Goal: Task Accomplishment & Management: Manage account settings

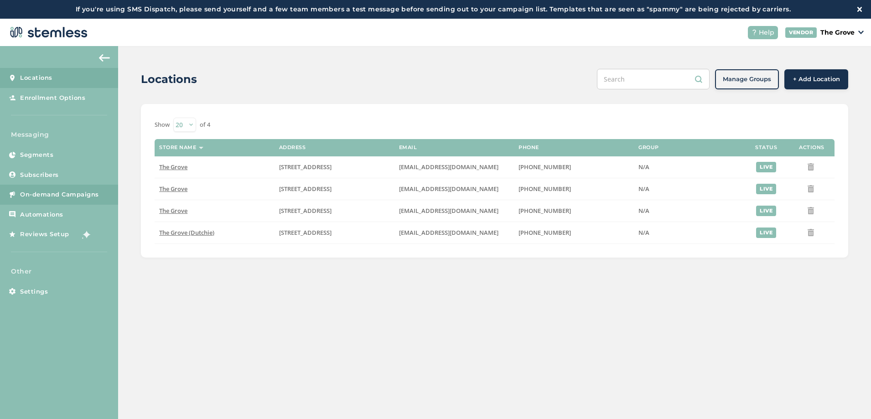
click at [69, 199] on span "On-demand Campaigns" at bounding box center [59, 194] width 79 height 9
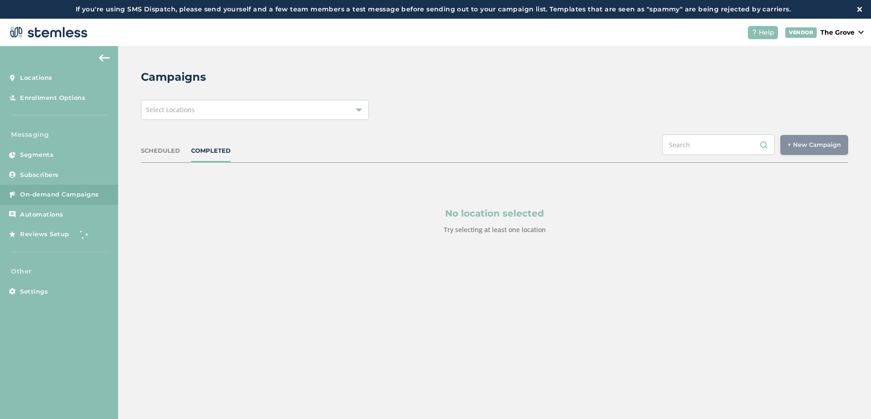
click at [269, 117] on div "Select Locations" at bounding box center [255, 110] width 228 height 20
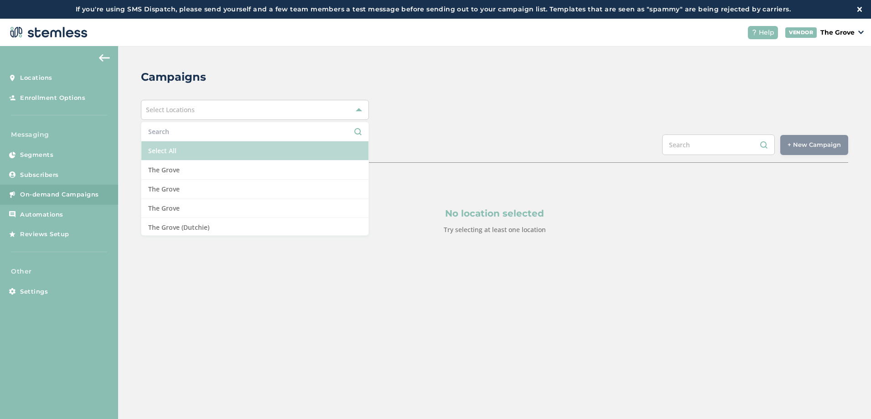
click at [200, 153] on li "Select All" at bounding box center [254, 150] width 227 height 19
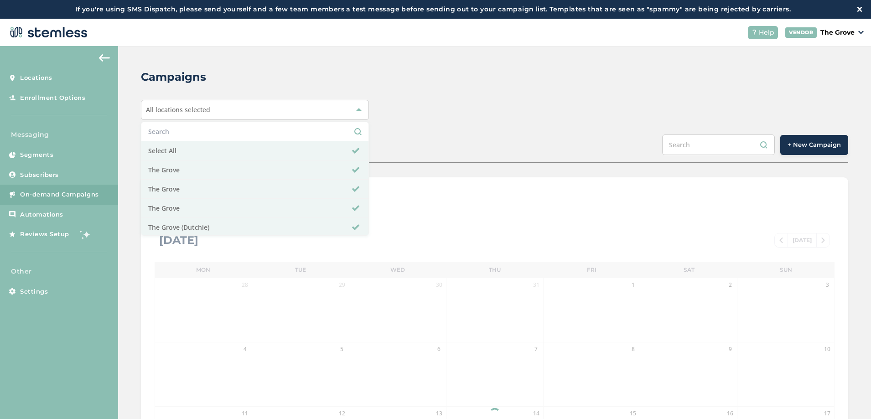
click at [454, 108] on div "All locations selected Select All [GEOGRAPHIC_DATA] [GEOGRAPHIC_DATA] [GEOGRAPH…" at bounding box center [494, 110] width 707 height 20
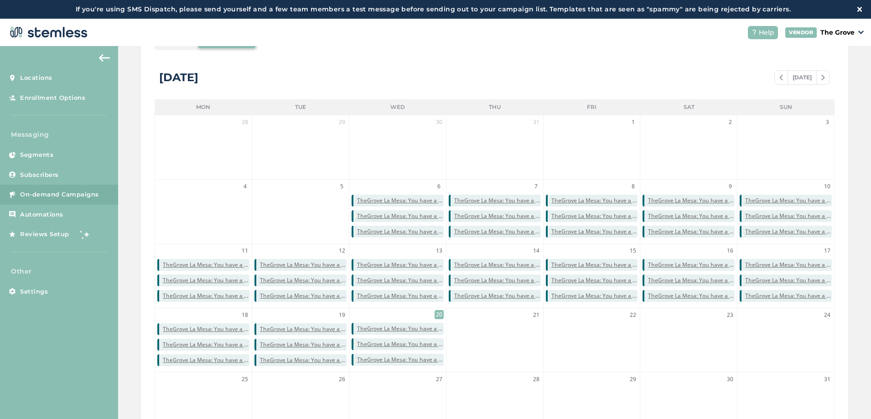
scroll to position [164, 0]
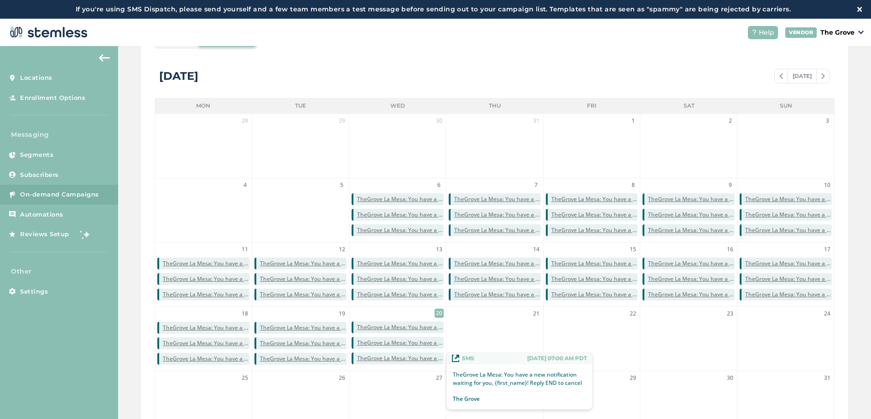
click at [408, 361] on span "TheGrove La Mesa: You have a new notification waiting for you, {first_name}! Re…" at bounding box center [400, 358] width 87 height 8
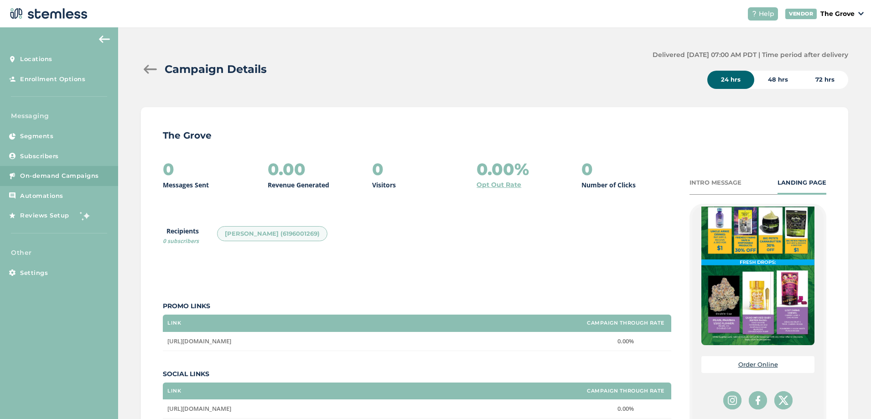
click at [147, 69] on div at bounding box center [150, 69] width 18 height 9
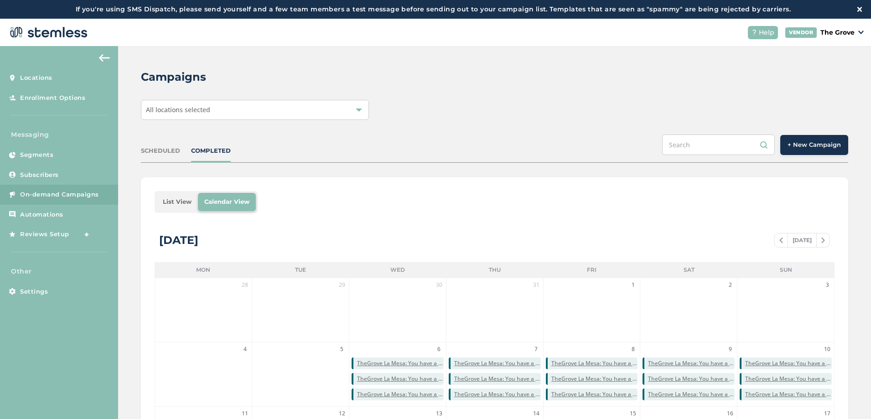
click at [797, 148] on span "+ New Campaign" at bounding box center [814, 144] width 53 height 9
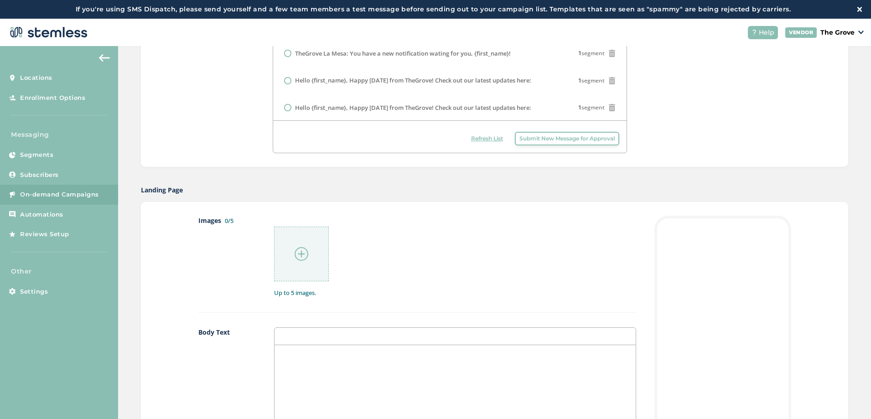
scroll to position [493, 0]
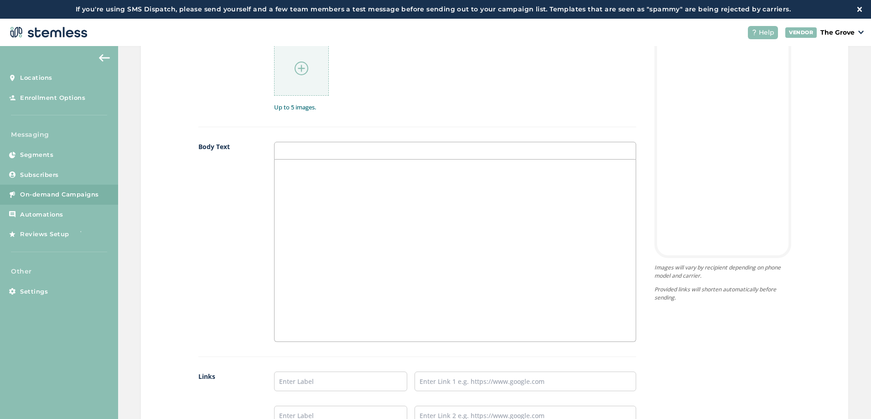
click at [493, 221] on div at bounding box center [455, 251] width 361 height 182
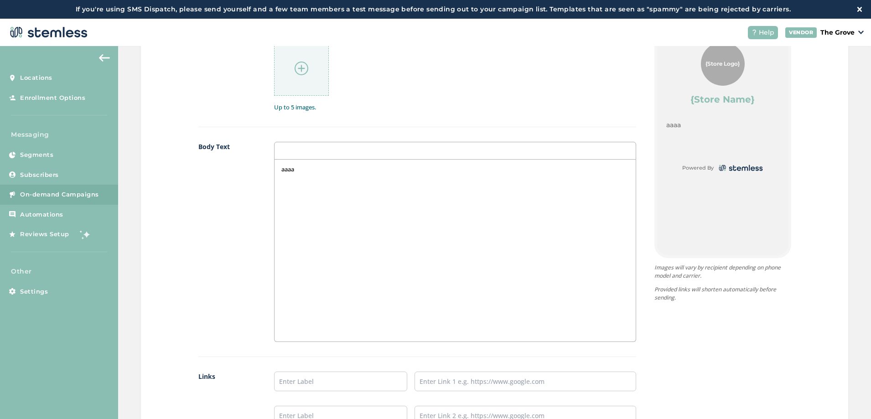
click at [645, 190] on div "{Store Logo} {Store Name} aaaa Powered By Images will vary by recipient dependi…" at bounding box center [713, 252] width 155 height 444
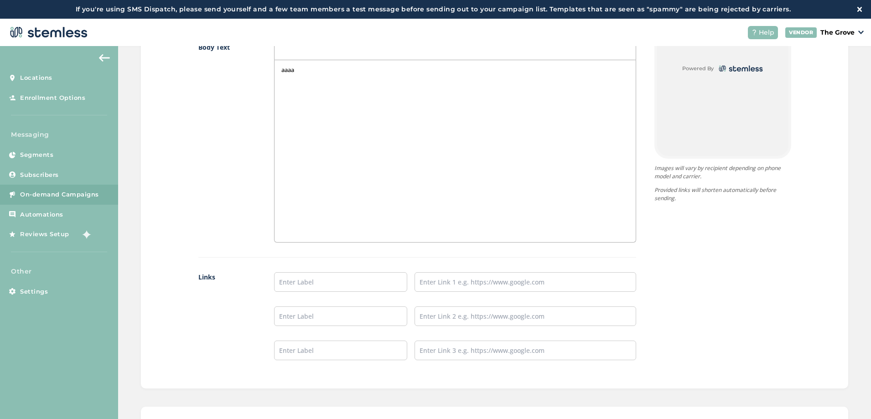
scroll to position [655, 0]
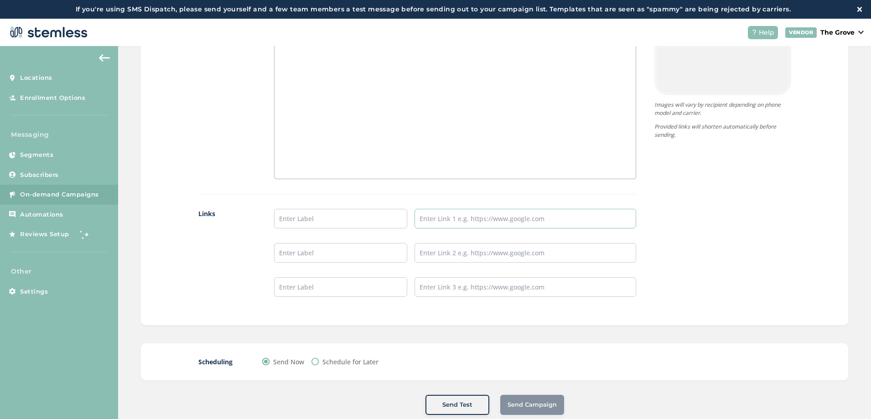
click at [448, 221] on input "text" at bounding box center [526, 219] width 222 height 20
type input "https://dubieznm.com"
click at [363, 218] on input "text" at bounding box center [340, 219] width 133 height 20
type input "a"
click at [683, 226] on div "{Store Logo} {Store Name} aaaa a Powered By Images will vary by recipient depen…" at bounding box center [713, 89] width 155 height 444
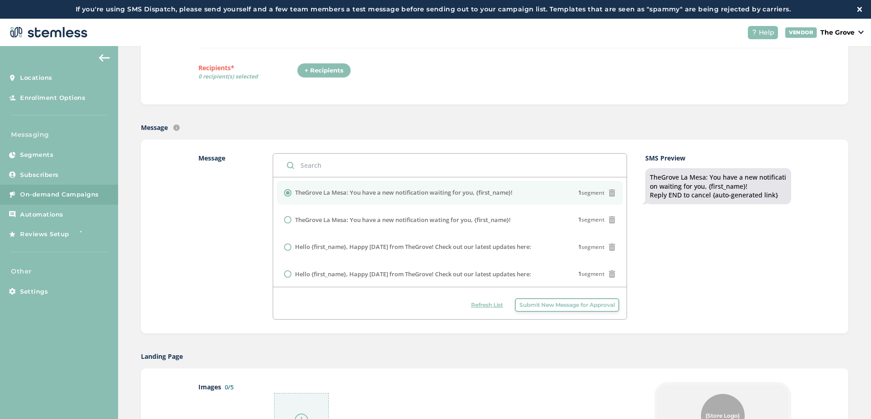
scroll to position [0, 0]
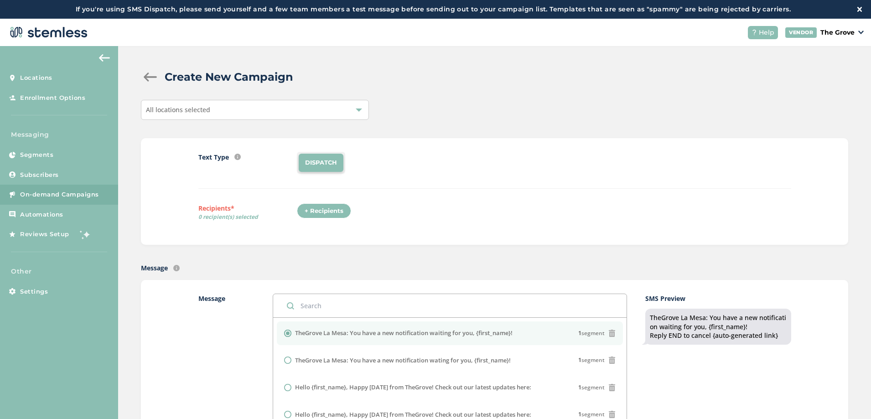
click at [105, 58] on img at bounding box center [104, 57] width 11 height 7
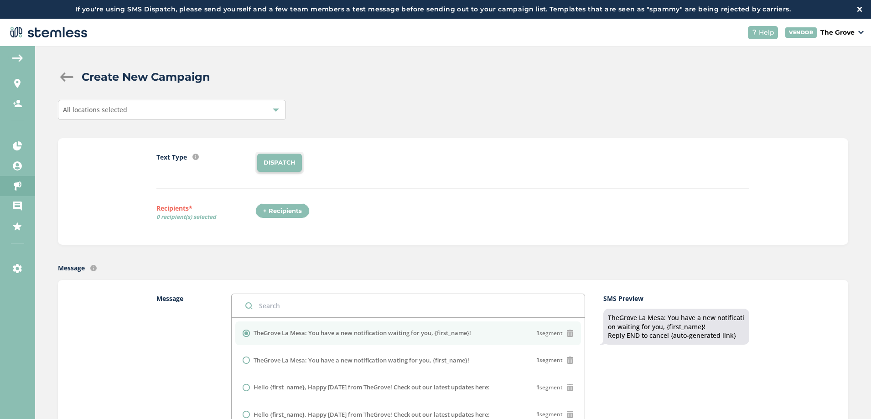
click at [24, 58] on button at bounding box center [17, 58] width 18 height 15
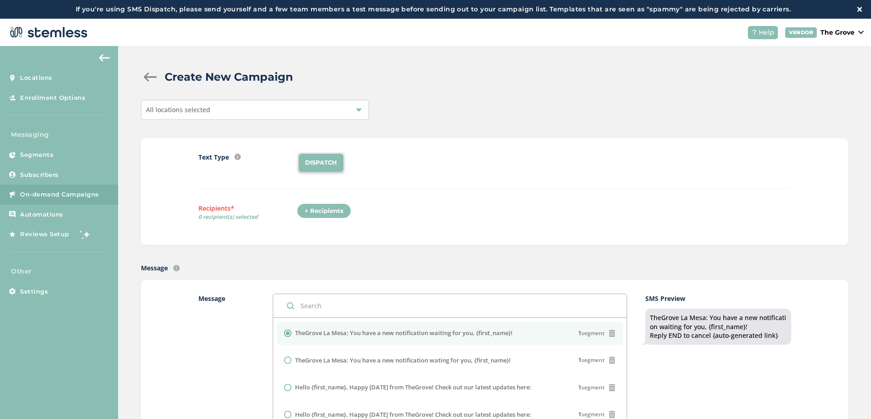
click at [148, 75] on div at bounding box center [150, 77] width 18 height 9
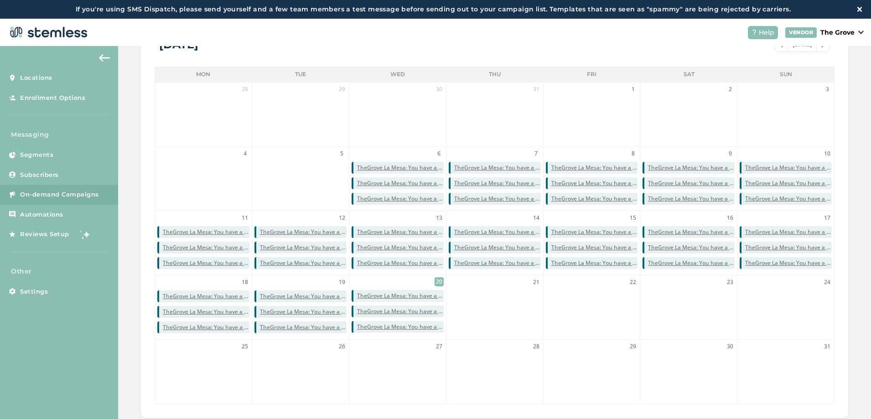
scroll to position [198, 0]
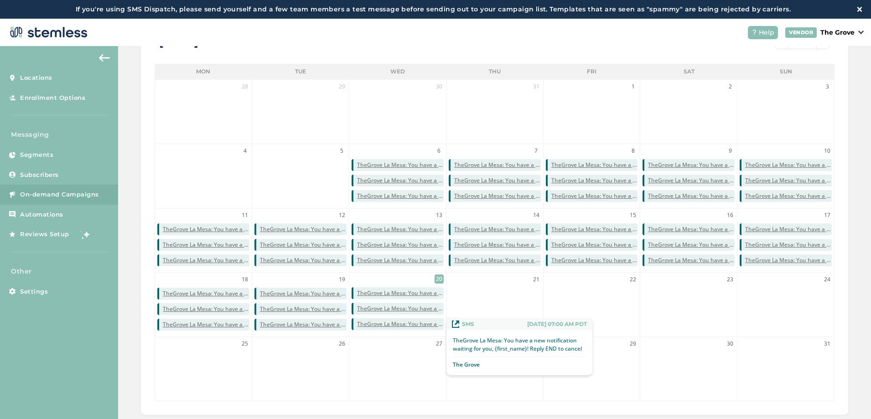
click at [389, 324] on span "TheGrove La Mesa: You have a new notification waiting for you, {first_name}! Re…" at bounding box center [400, 324] width 87 height 8
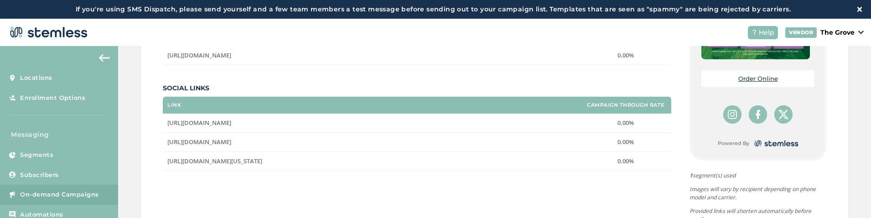
scroll to position [308, 0]
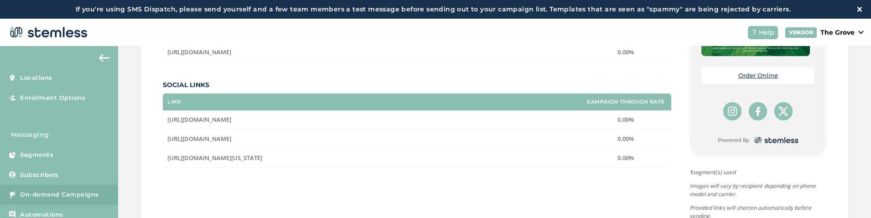
click at [676, 140] on div "0 Messages Sent 0.00 Revenue Generated 0 Visitors 0.00% Opt Out Rate 0 Number o…" at bounding box center [495, 54] width 664 height 367
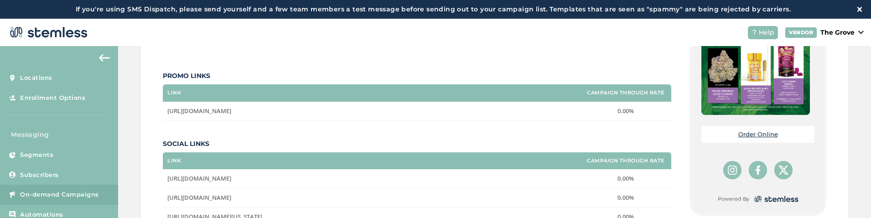
scroll to position [345, 0]
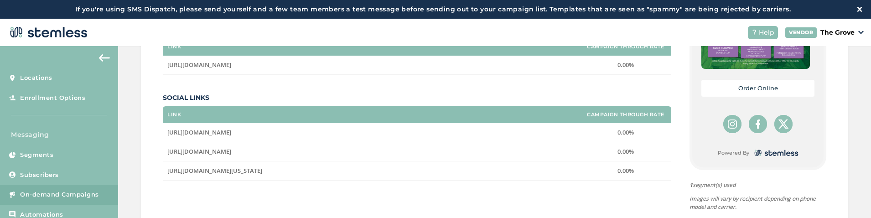
scroll to position [274, 0]
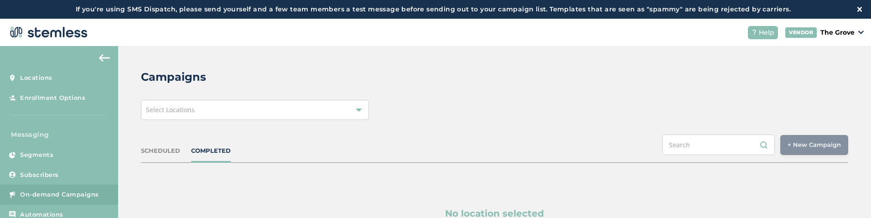
click at [339, 110] on div "Select Locations" at bounding box center [255, 110] width 228 height 20
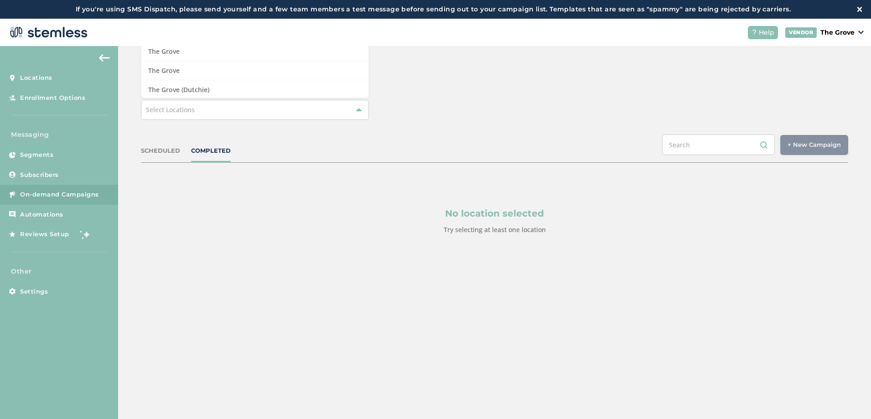
click at [450, 128] on div "Campaigns Select Locations Select All The Grove The Grove The Grove The Grove (…" at bounding box center [494, 173] width 753 height 255
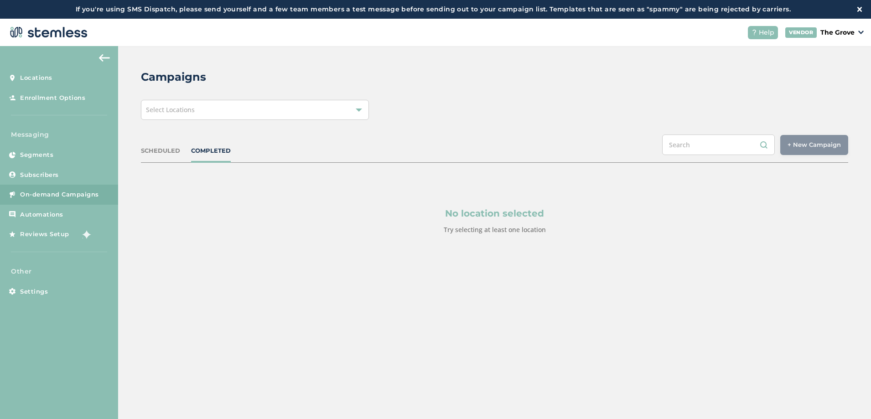
click at [332, 115] on div "Select Locations" at bounding box center [255, 110] width 228 height 20
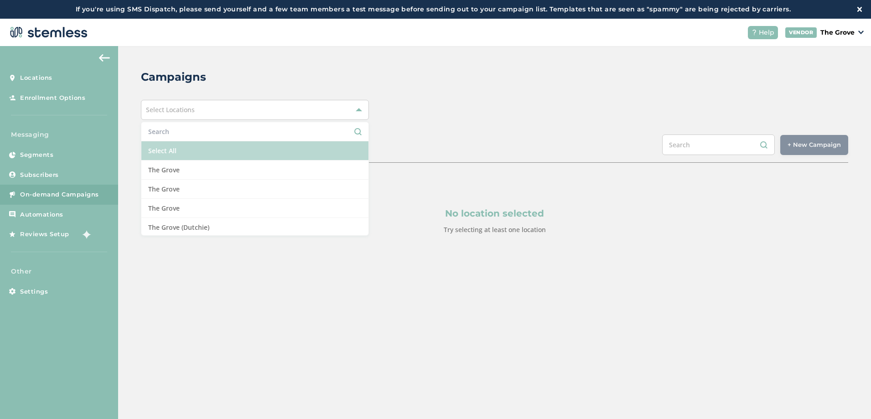
click at [189, 147] on li "Select All" at bounding box center [254, 150] width 227 height 19
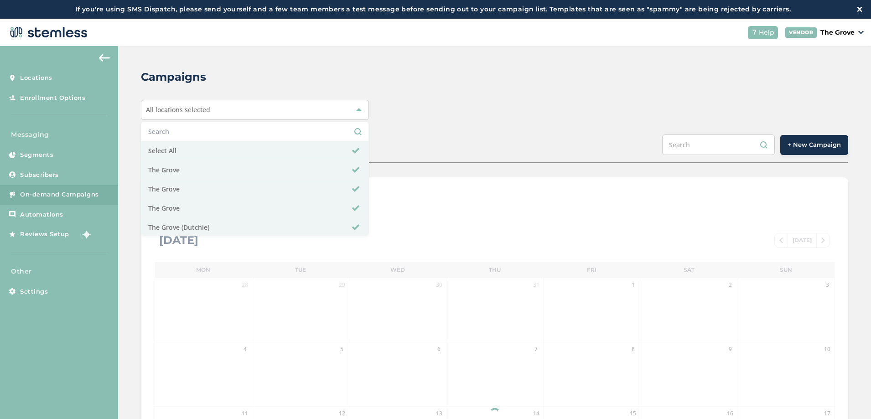
click at [476, 117] on div "All locations selected Select All [GEOGRAPHIC_DATA] [GEOGRAPHIC_DATA] [GEOGRAPH…" at bounding box center [494, 110] width 707 height 20
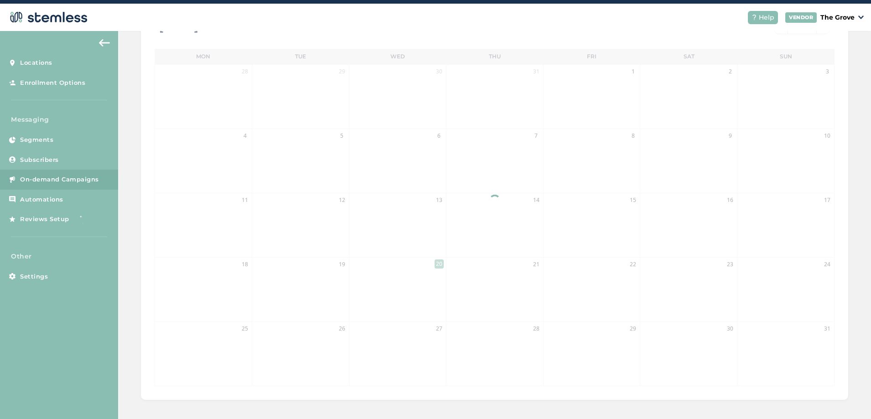
scroll to position [19, 0]
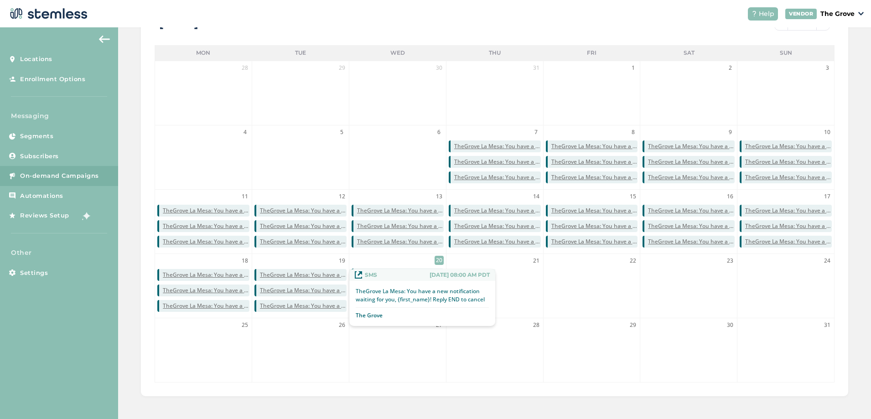
click at [303, 218] on span "TheGrove La Mesa: You have a new notification waiting for you, {first_name}! Re…" at bounding box center [303, 275] width 87 height 8
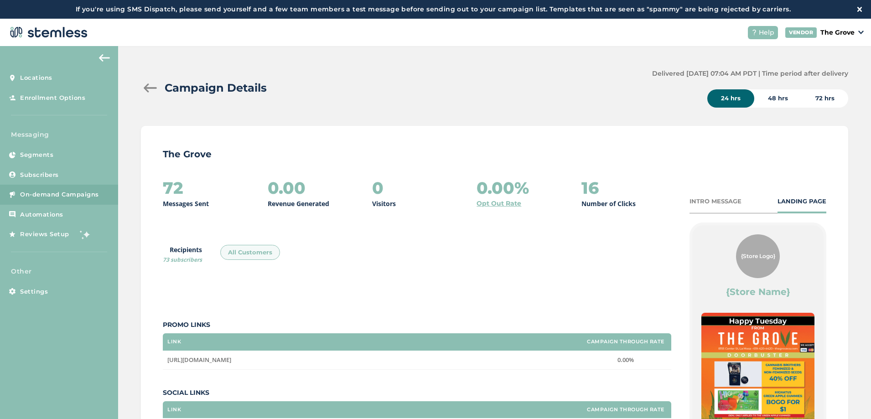
click at [150, 91] on div at bounding box center [150, 87] width 18 height 9
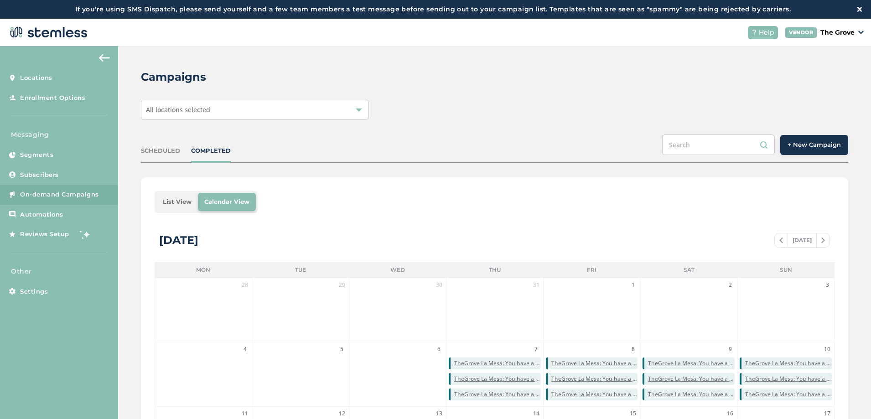
scroll to position [198, 0]
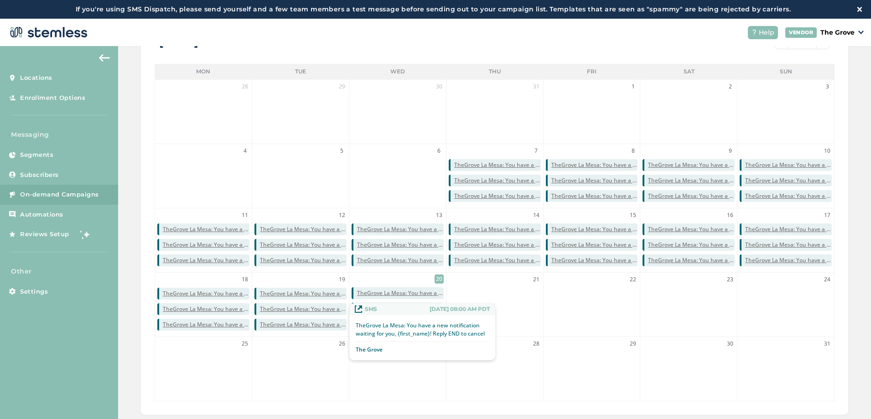
click at [273, 218] on span "TheGrove La Mesa: You have a new notification waiting for you, {first_name}! Re…" at bounding box center [303, 309] width 87 height 8
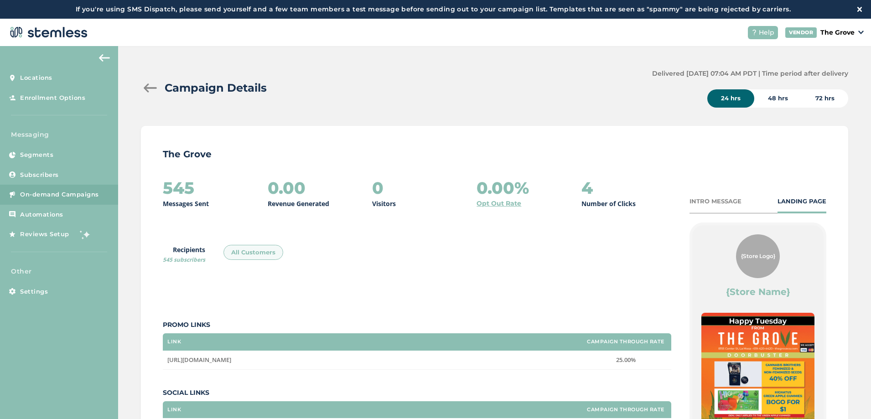
click at [147, 88] on div at bounding box center [150, 87] width 18 height 9
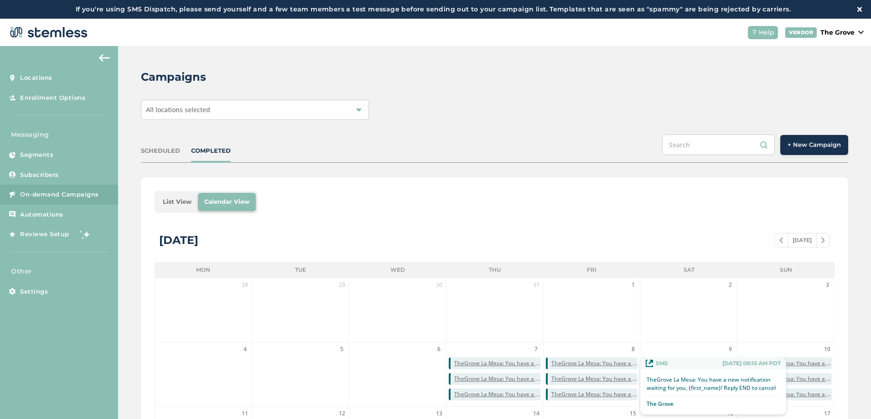
scroll to position [109, 0]
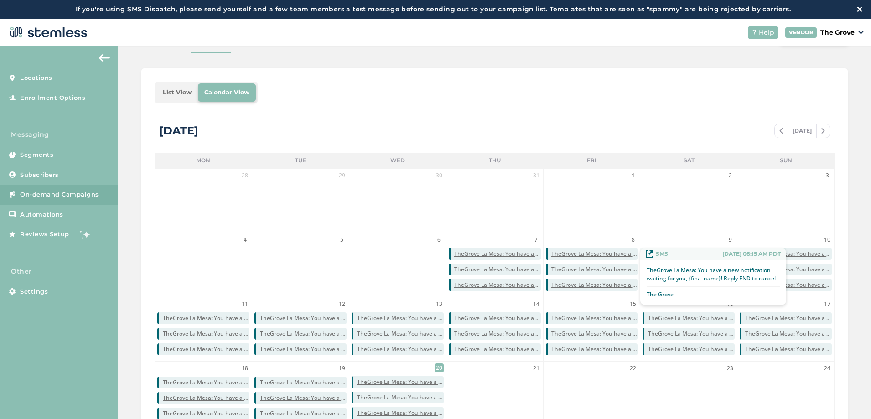
click at [775, 218] on div "TheGrove La Mesa: You have a new notification waiting for you, {first_name}! Re…" at bounding box center [713, 276] width 133 height 21
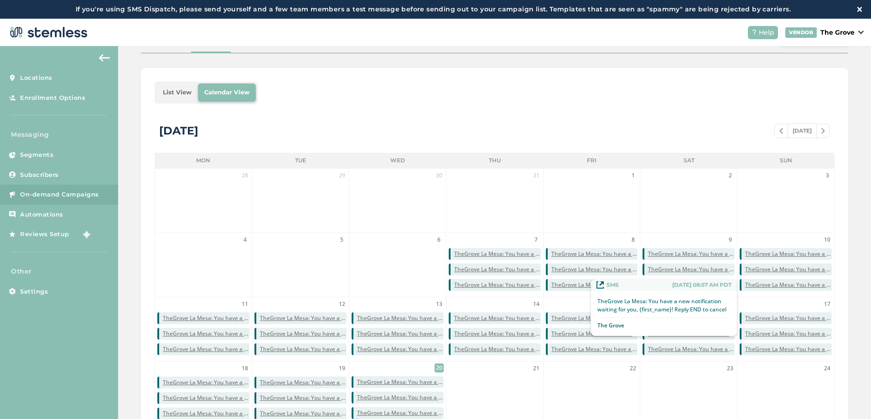
click at [793, 218] on span "TheGrove La Mesa: You have a new notification waiting for you, {first_name}! Re…" at bounding box center [788, 285] width 87 height 8
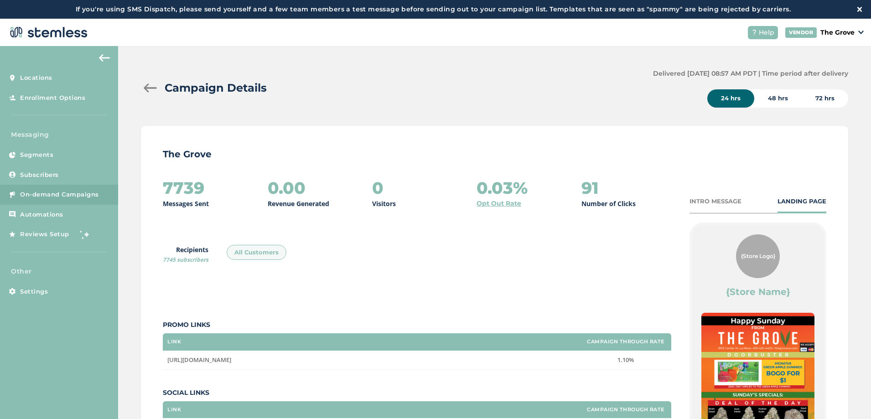
click at [149, 84] on div at bounding box center [150, 87] width 18 height 9
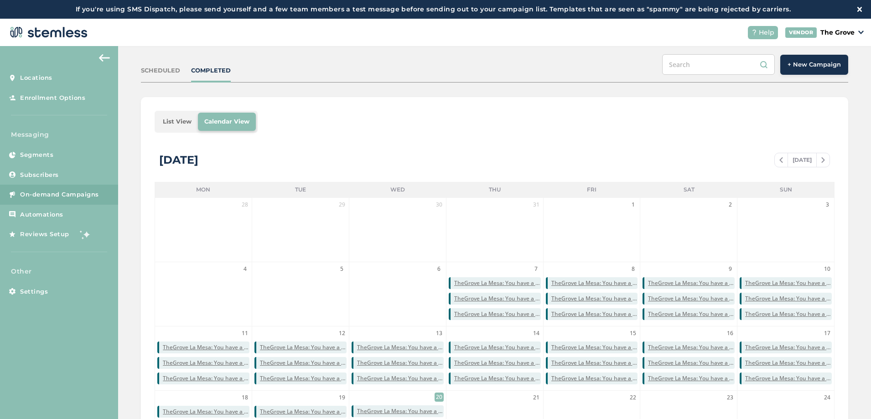
scroll to position [55, 0]
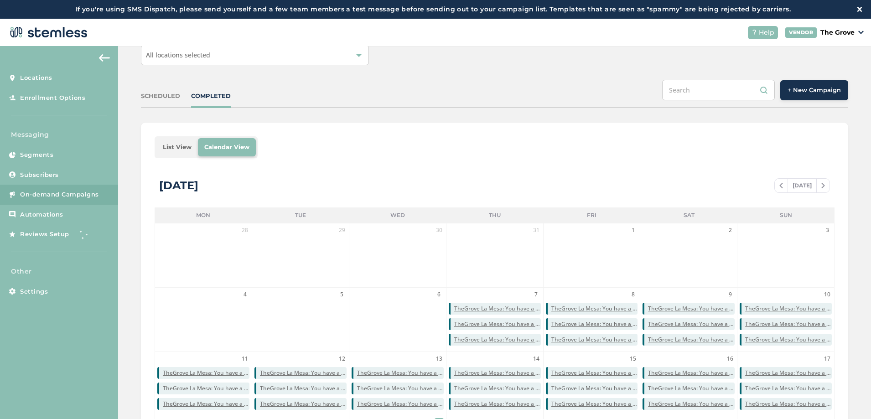
click at [779, 185] on img at bounding box center [781, 185] width 4 height 5
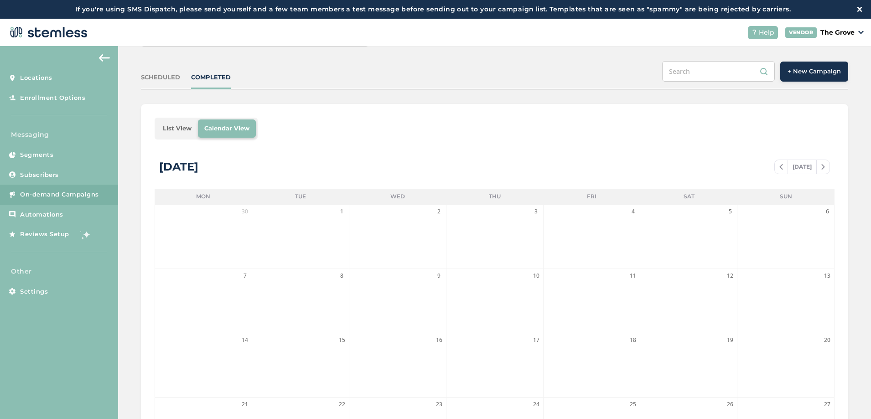
scroll to position [0, 0]
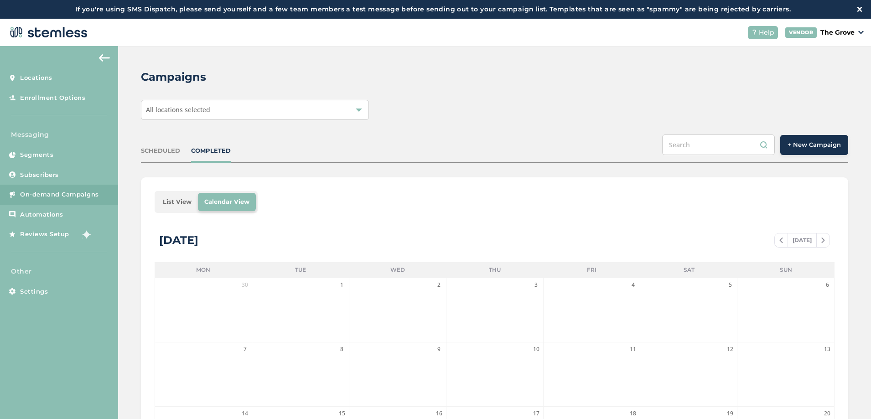
click at [777, 218] on span at bounding box center [781, 240] width 13 height 11
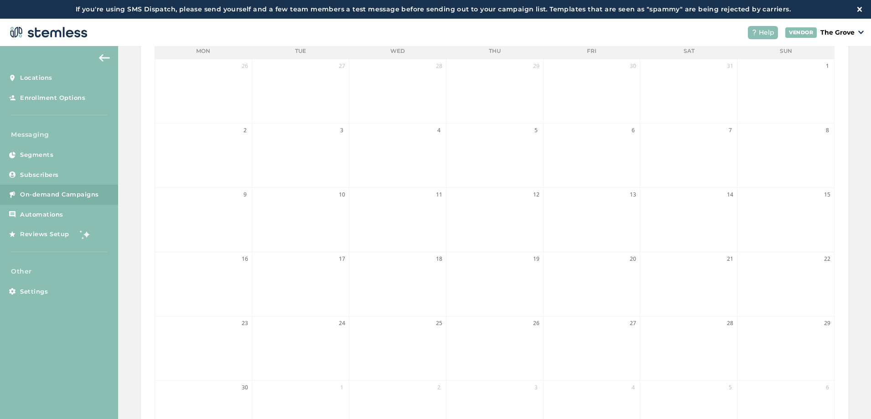
scroll to position [164, 0]
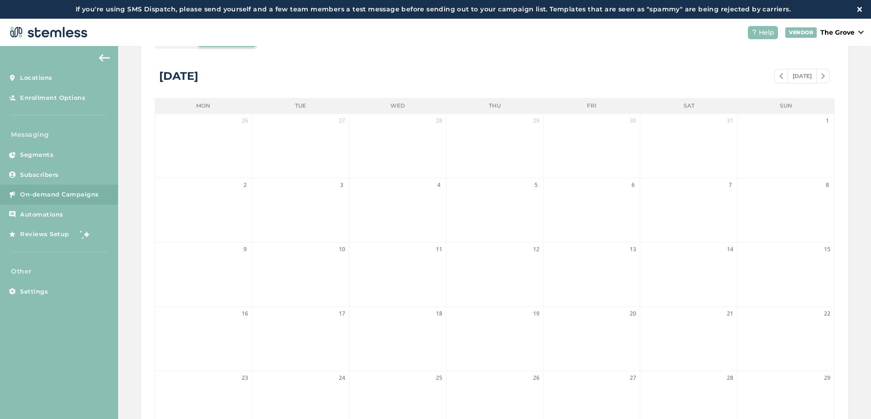
click at [822, 82] on div "[DATE]" at bounding box center [802, 76] width 56 height 15
click at [820, 81] on span at bounding box center [823, 76] width 13 height 11
click at [821, 78] on span at bounding box center [823, 76] width 13 height 11
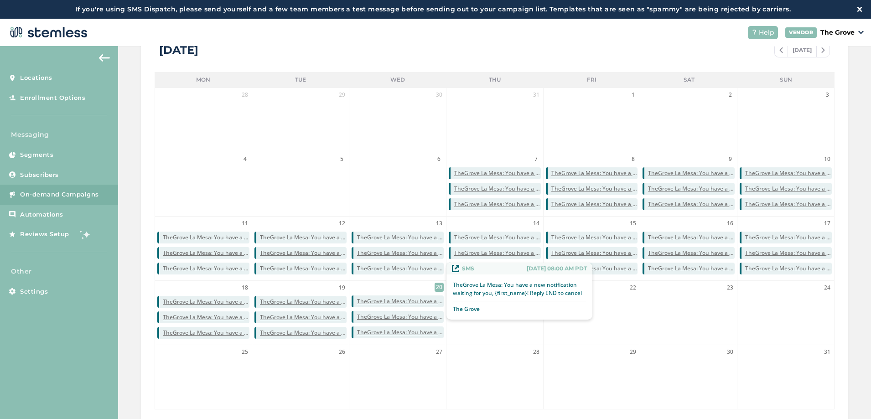
scroll to position [198, 0]
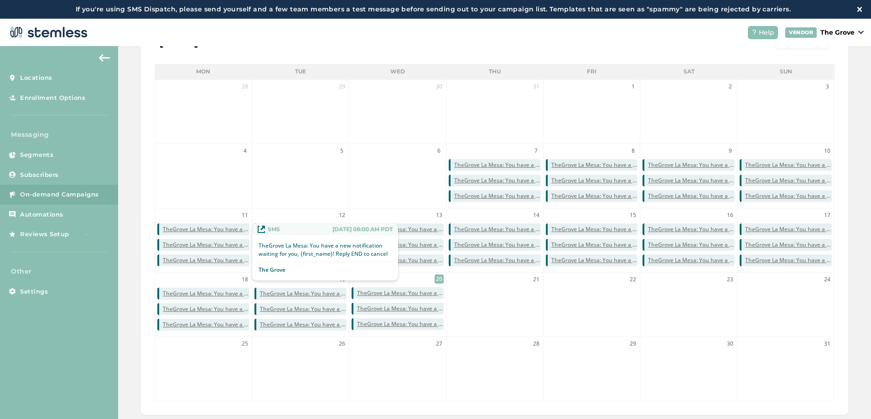
click at [212, 218] on span "TheGrove La Mesa: You have a new notification waiting for you, {first_name}! Re…" at bounding box center [206, 229] width 87 height 8
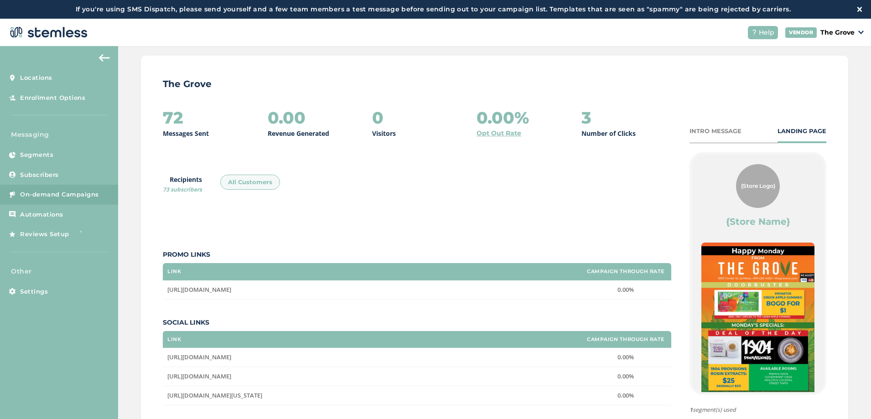
scroll to position [20, 0]
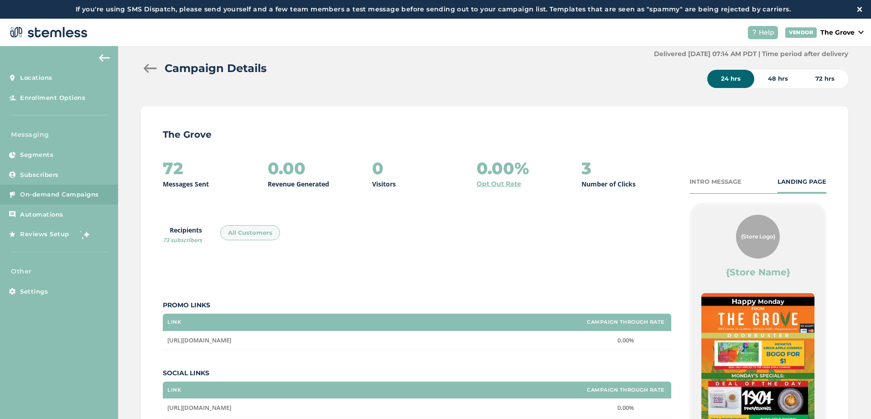
click at [151, 69] on div at bounding box center [150, 68] width 18 height 9
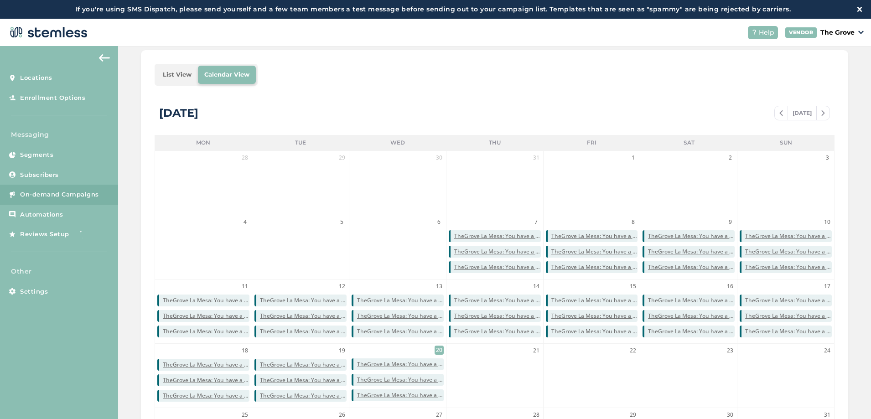
scroll to position [129, 0]
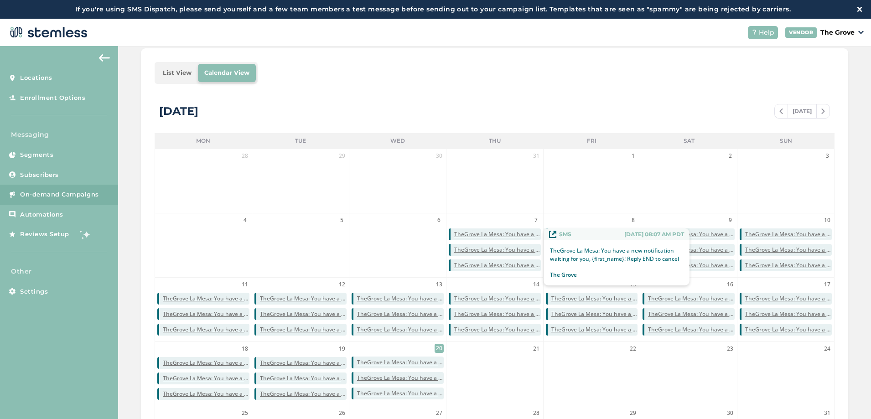
click at [488, 218] on span "TheGrove La Mesa: You have a new notification waiting for you, {first_name}! Re…" at bounding box center [497, 234] width 87 height 8
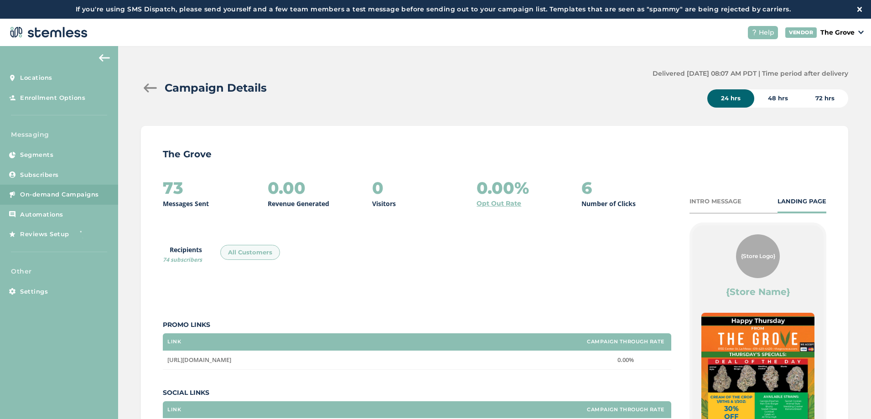
click at [151, 88] on div at bounding box center [150, 87] width 18 height 9
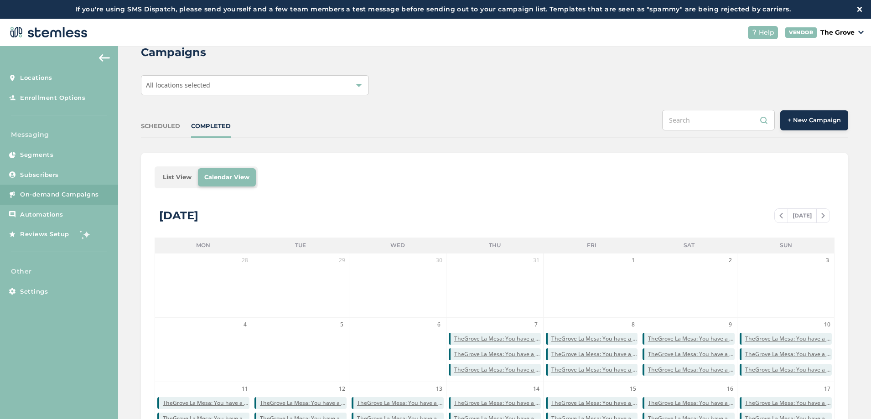
scroll to position [55, 0]
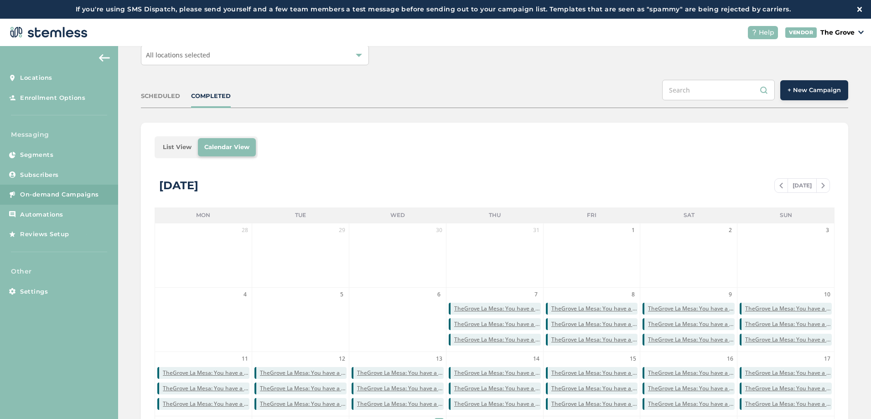
click at [836, 36] on p "The Grove" at bounding box center [837, 33] width 34 height 10
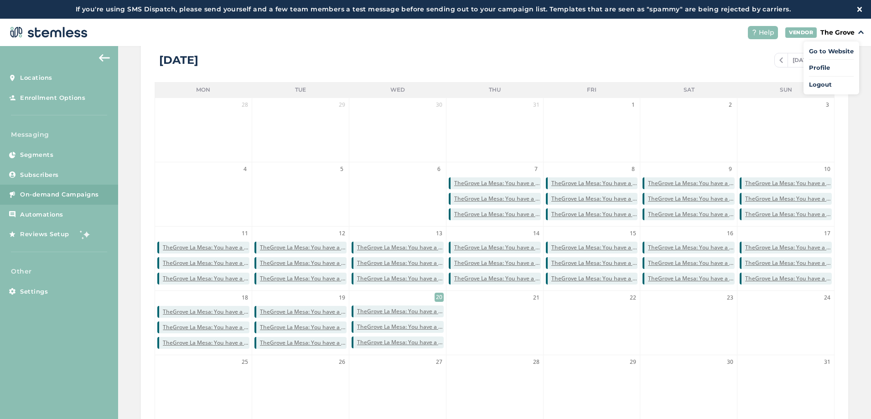
scroll to position [198, 0]
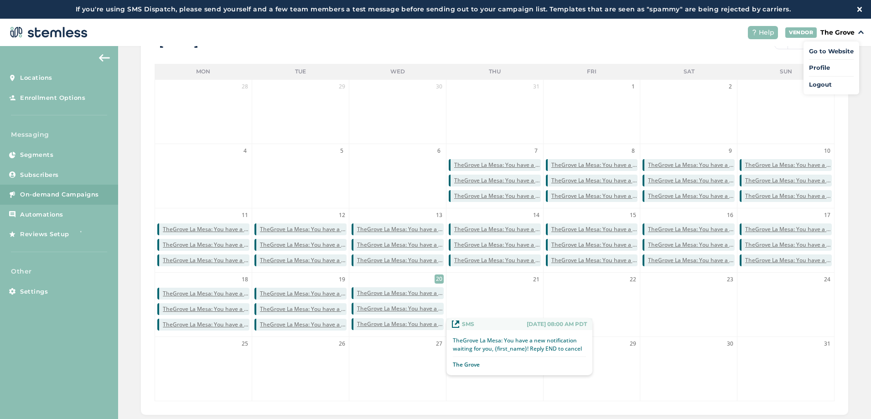
click at [412, 218] on span "TheGrove La Mesa: You have a new notification waiting for you, {first_name}! Re…" at bounding box center [400, 324] width 87 height 8
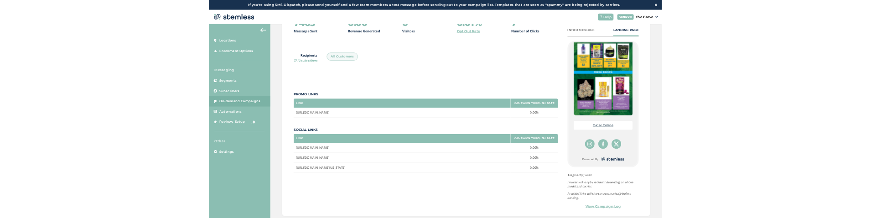
scroll to position [388, 0]
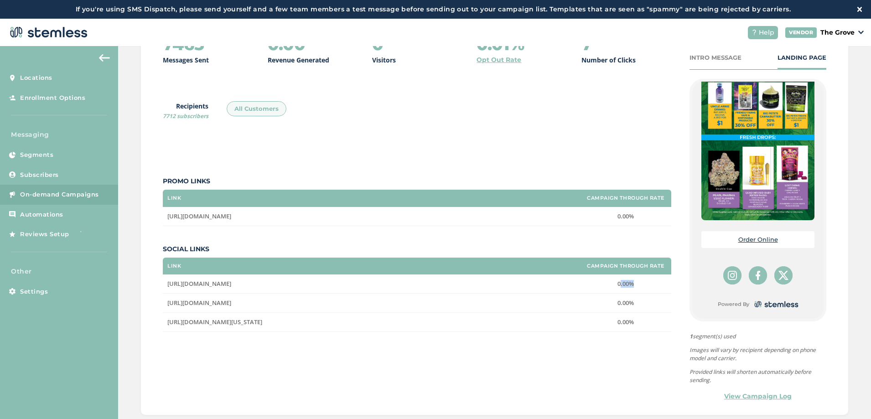
drag, startPoint x: 611, startPoint y: 284, endPoint x: 624, endPoint y: 286, distance: 13.0
click at [624, 218] on label "0.00%" at bounding box center [626, 284] width 82 height 8
click at [604, 218] on td "0.00%" at bounding box center [625, 284] width 91 height 19
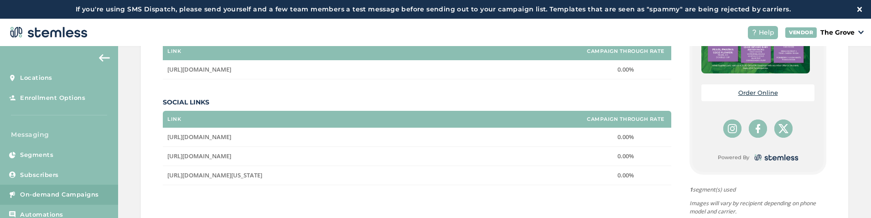
scroll to position [308, 0]
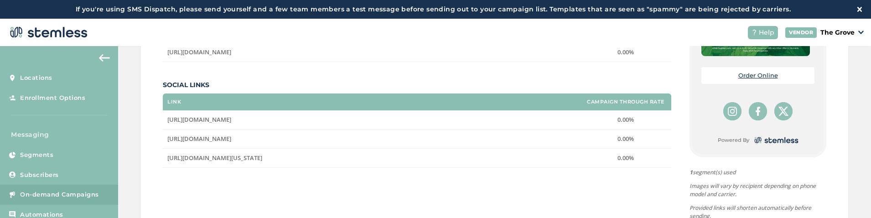
click at [135, 182] on div "Campaign Details Delivered 08/20/2025 07:04 AM PDT | Time period after delivery…" at bounding box center [494, 5] width 753 height 535
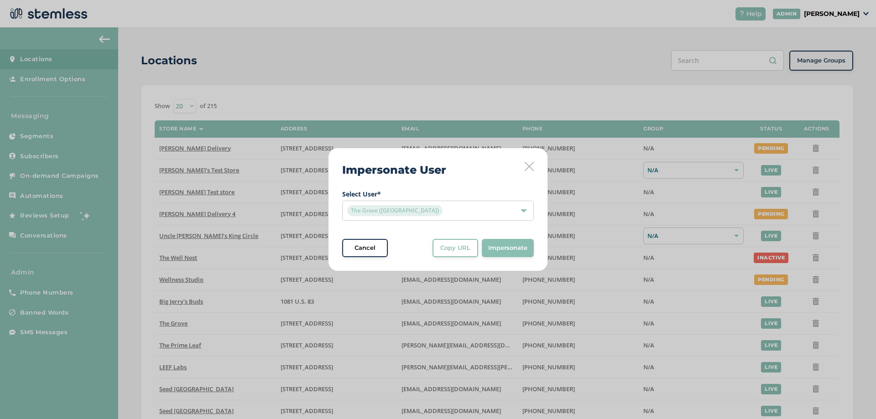
click at [528, 166] on icon at bounding box center [528, 166] width 9 height 9
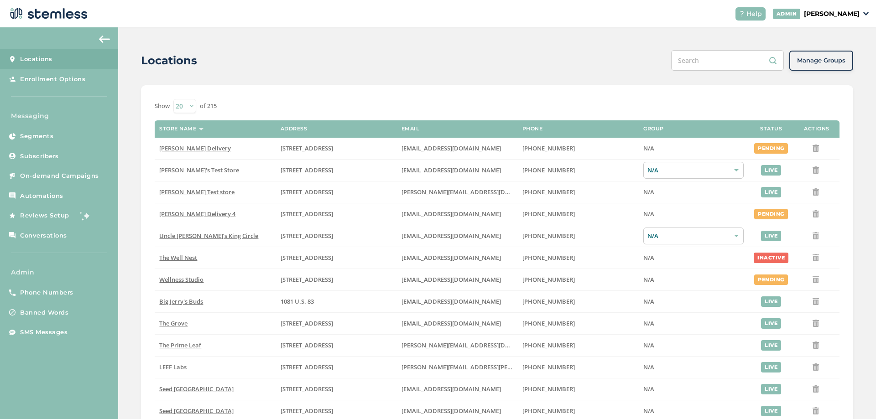
click at [67, 57] on link "Locations" at bounding box center [59, 59] width 118 height 20
click at [55, 179] on span "On-demand Campaigns" at bounding box center [59, 175] width 79 height 9
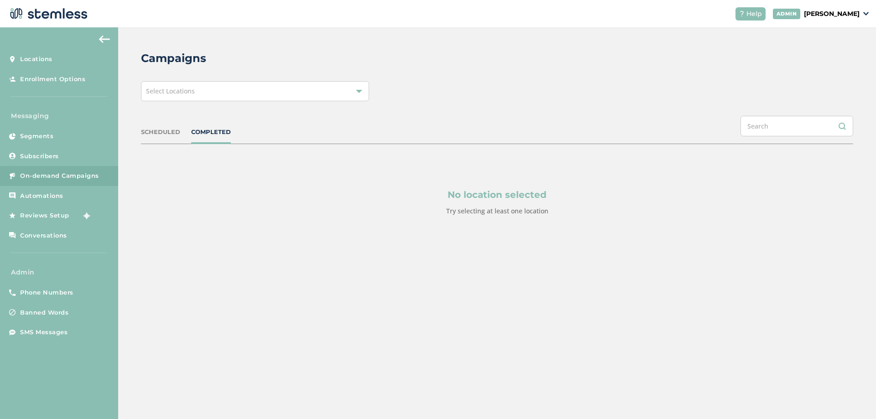
click at [241, 95] on div "Select Locations" at bounding box center [255, 91] width 228 height 20
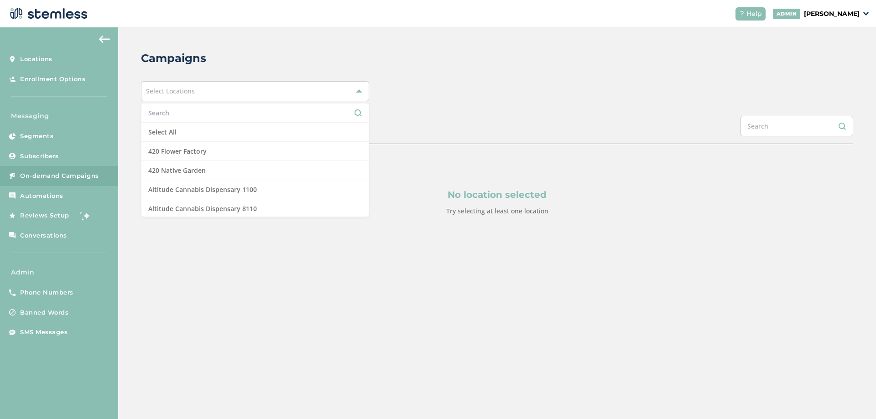
click at [187, 113] on input "text" at bounding box center [254, 113] width 213 height 10
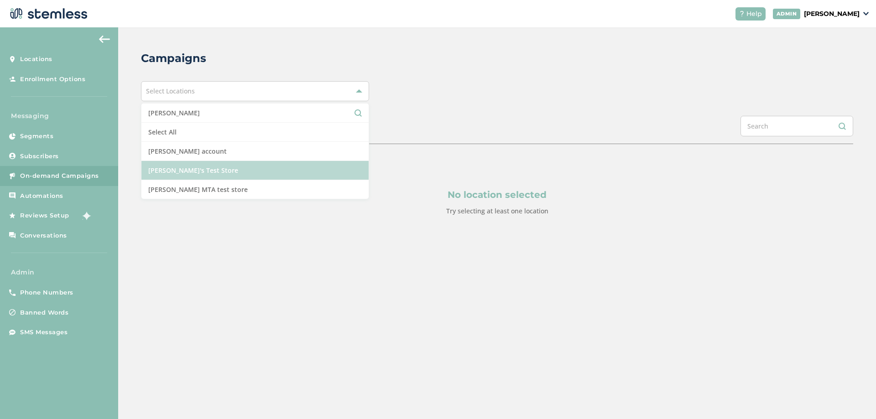
type input "brian"
click at [193, 171] on li "Brian's Test Store" at bounding box center [254, 170] width 227 height 19
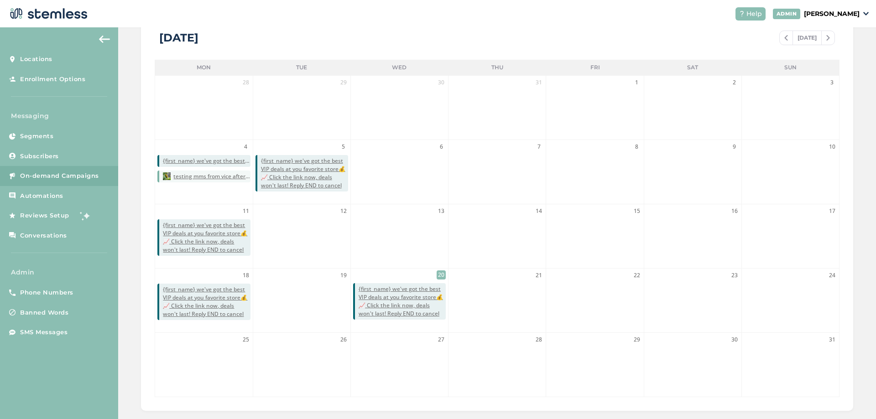
scroll to position [198, 0]
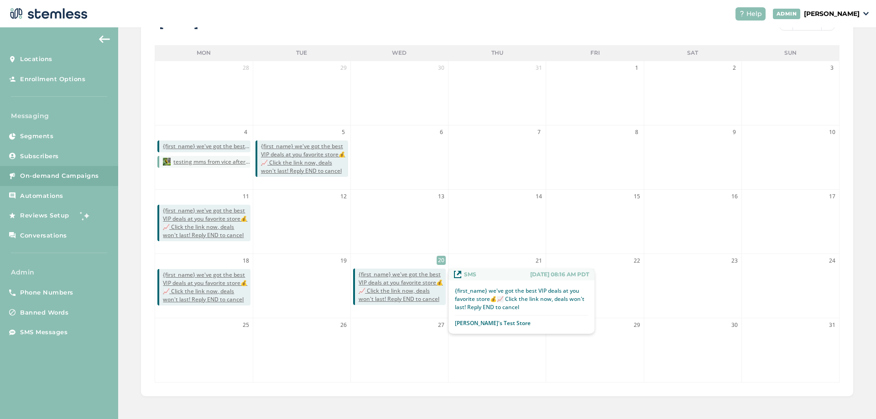
click at [404, 275] on span "{first_name} we've got the best VIP deals at you favorite store💰📈 Click the lin…" at bounding box center [401, 286] width 87 height 33
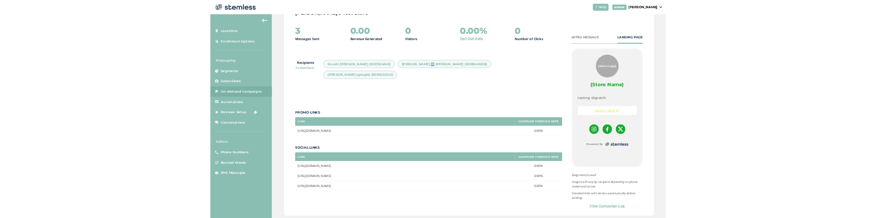
scroll to position [129, 0]
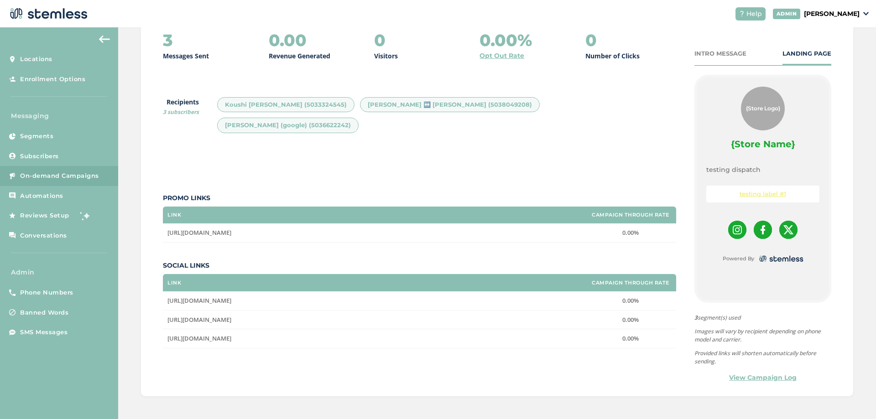
click at [608, 335] on label "0.00%" at bounding box center [630, 339] width 82 height 8
drag, startPoint x: 575, startPoint y: 314, endPoint x: 595, endPoint y: 308, distance: 20.4
click at [595, 329] on tr "https://www.facebook.com/ 0.00%" at bounding box center [419, 338] width 513 height 19
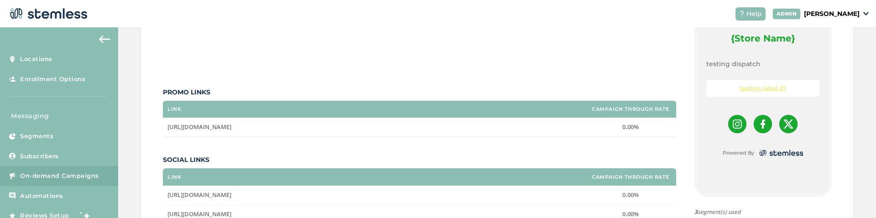
scroll to position [239, 0]
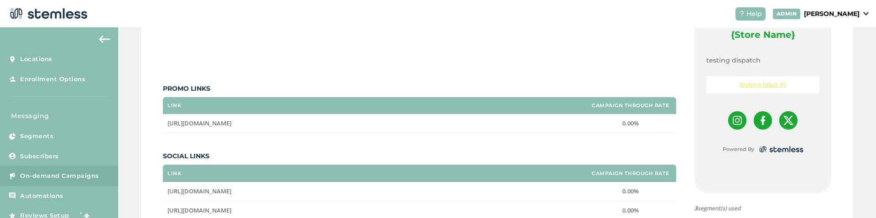
click at [140, 185] on div "Campaign Details Delivered 08/20/2025 08:16 AM PDT | Time period after delivery…" at bounding box center [497, 49] width 758 height 521
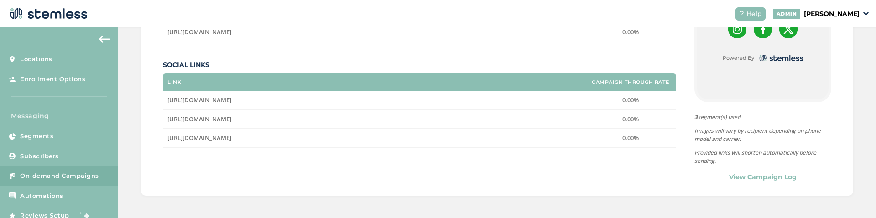
scroll to position [330, 0]
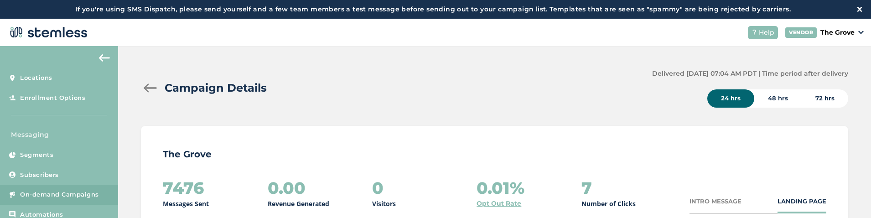
click at [152, 90] on div at bounding box center [150, 87] width 18 height 9
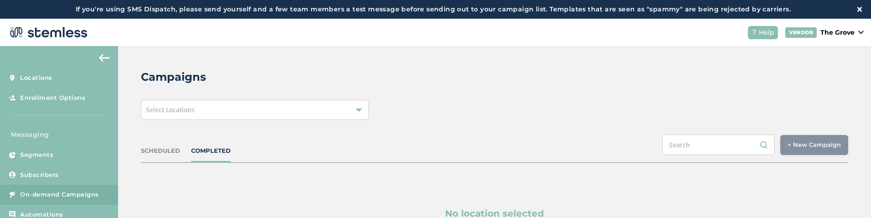
click at [205, 114] on div "Select Locations" at bounding box center [255, 110] width 228 height 20
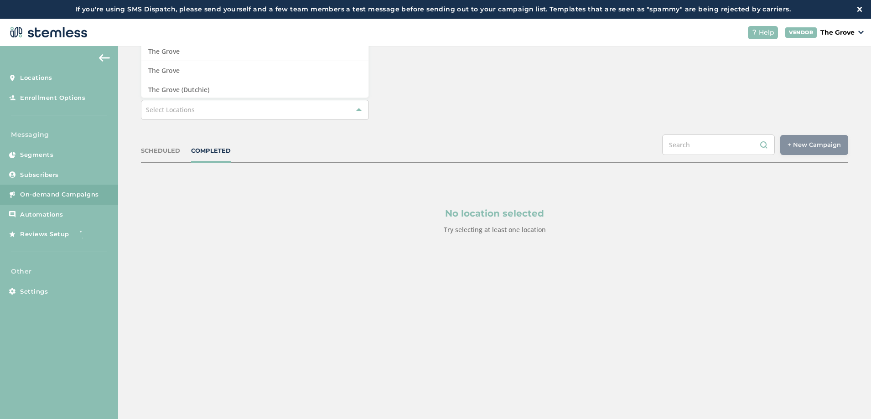
click at [452, 119] on div "Select Locations Select All [GEOGRAPHIC_DATA] [GEOGRAPHIC_DATA] [GEOGRAPHIC_DAT…" at bounding box center [494, 110] width 707 height 20
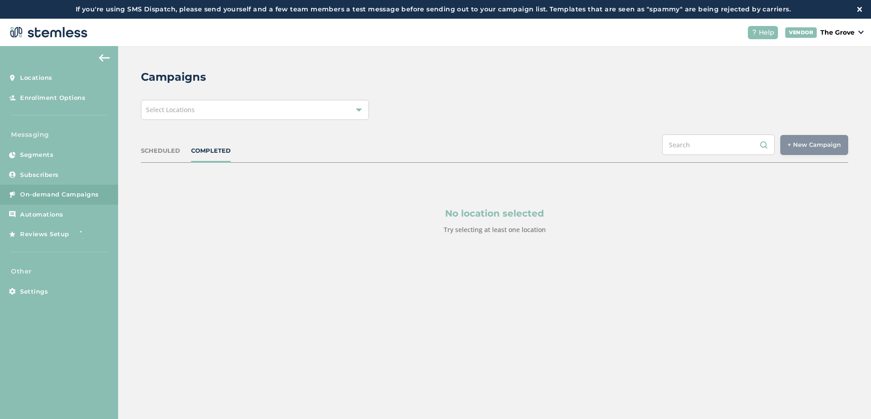
click at [294, 113] on div "Select Locations" at bounding box center [255, 110] width 228 height 20
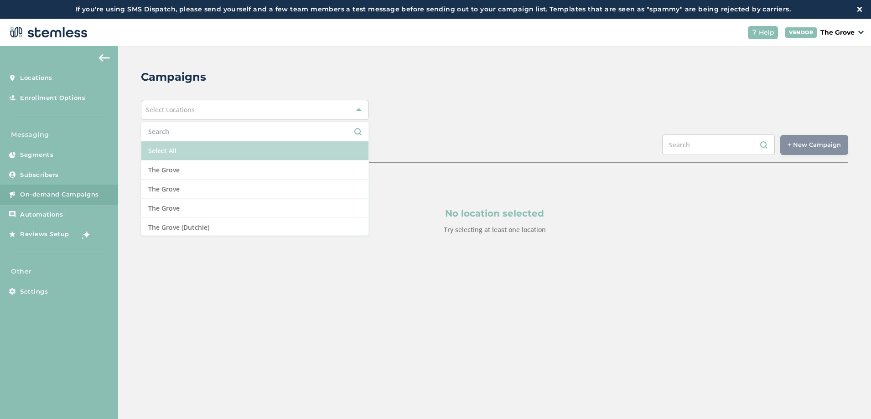
click at [233, 151] on li "Select All" at bounding box center [254, 150] width 227 height 19
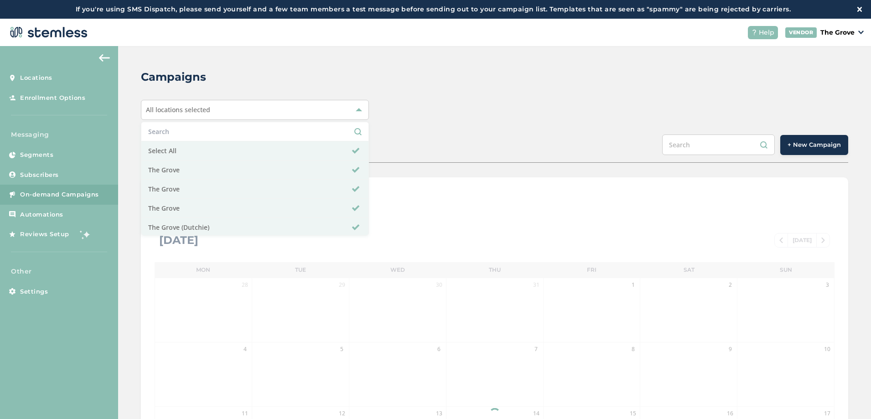
click at [432, 110] on div "All locations selected Select All The Grove The Grove The Grove The Grove (Dutc…" at bounding box center [494, 110] width 707 height 20
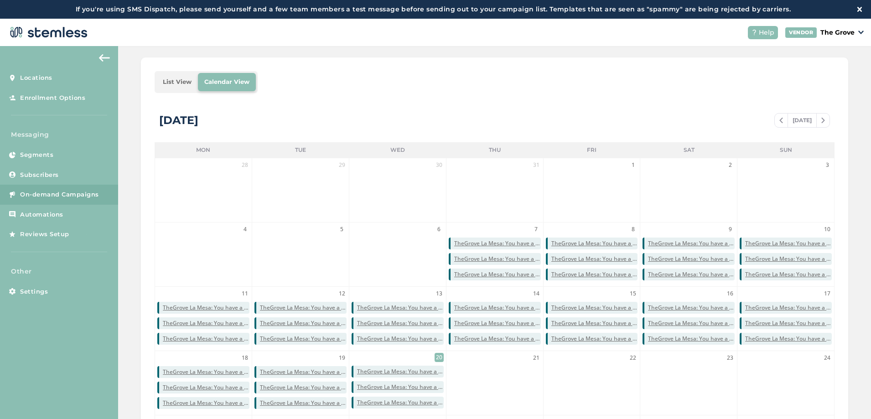
scroll to position [89, 0]
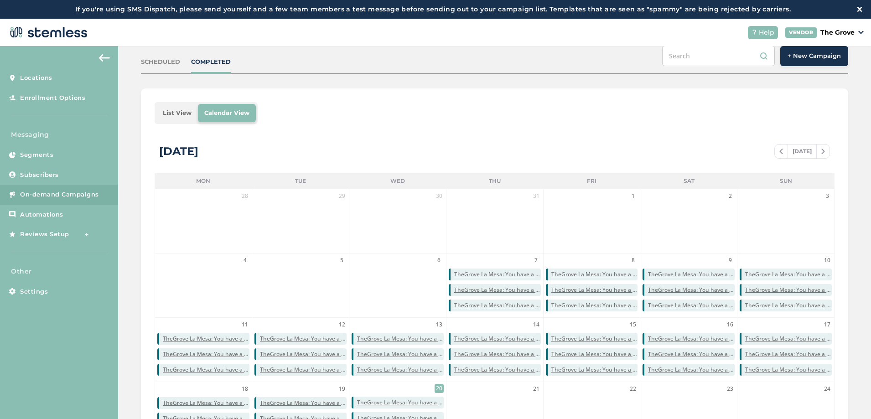
click at [182, 119] on li "List View" at bounding box center [177, 113] width 42 height 18
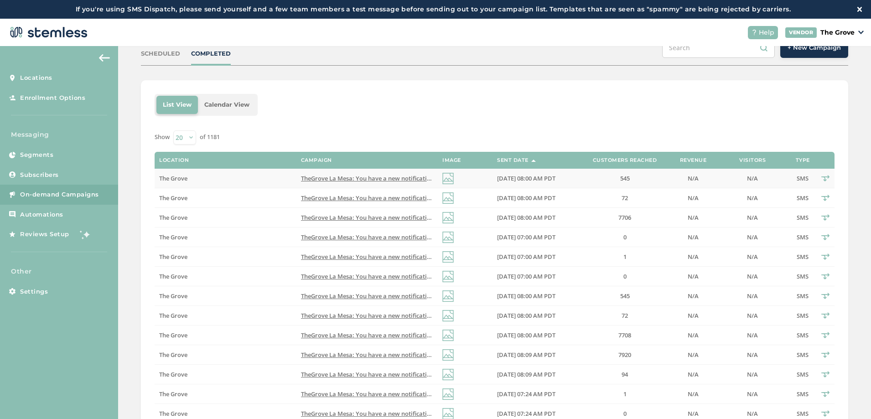
scroll to position [109, 0]
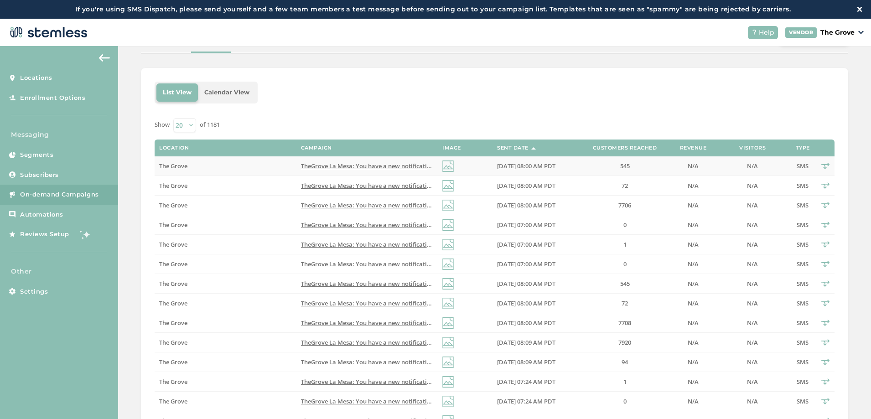
click at [312, 167] on span "TheGrove La Mesa: You have a new notification waiting for you, {first_name}! Re…" at bounding box center [438, 166] width 275 height 8
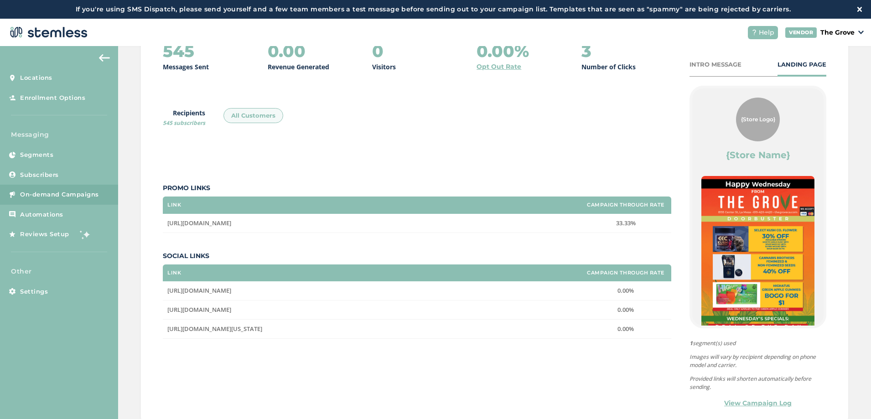
scroll to position [144, 0]
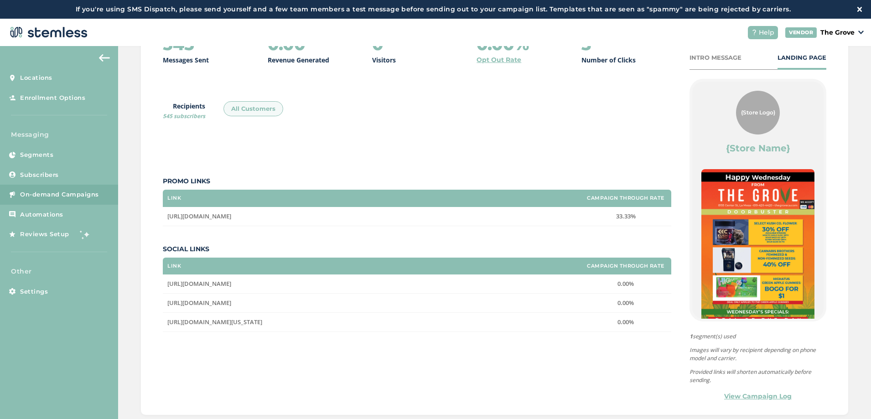
drag, startPoint x: 365, startPoint y: 349, endPoint x: 316, endPoint y: 360, distance: 51.0
click at [316, 218] on div "545 Messages Sent 0.00 Revenue Generated 0 Visitors 0.00% Opt Out Rate 3 Number…" at bounding box center [495, 218] width 664 height 367
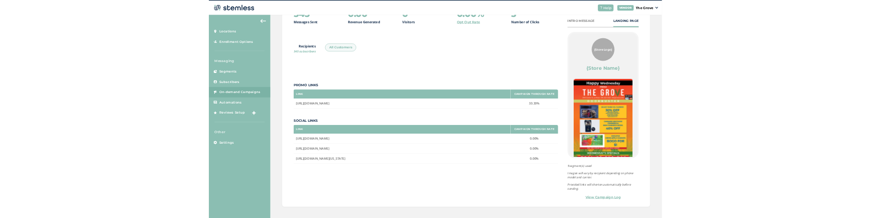
scroll to position [19, 0]
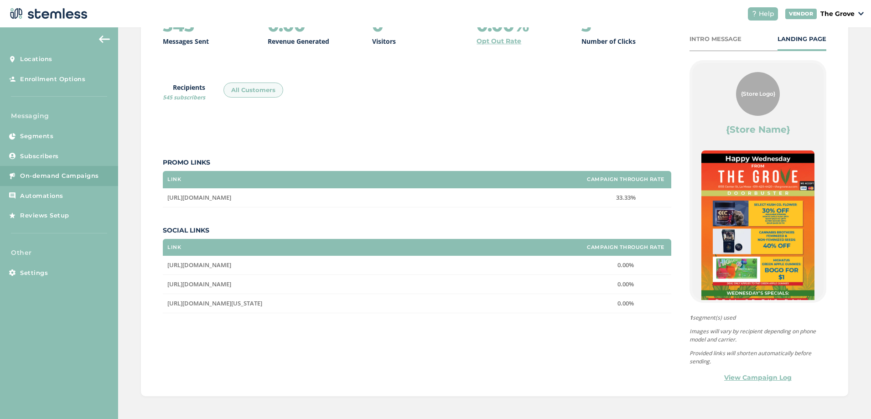
drag, startPoint x: 618, startPoint y: 249, endPoint x: 644, endPoint y: 252, distance: 25.7
click at [644, 218] on th "Campaign Through Rate" at bounding box center [625, 247] width 91 height 17
click at [630, 218] on label "Campaign Through Rate" at bounding box center [626, 247] width 78 height 6
click at [182, 218] on label "Social Links" at bounding box center [417, 231] width 509 height 10
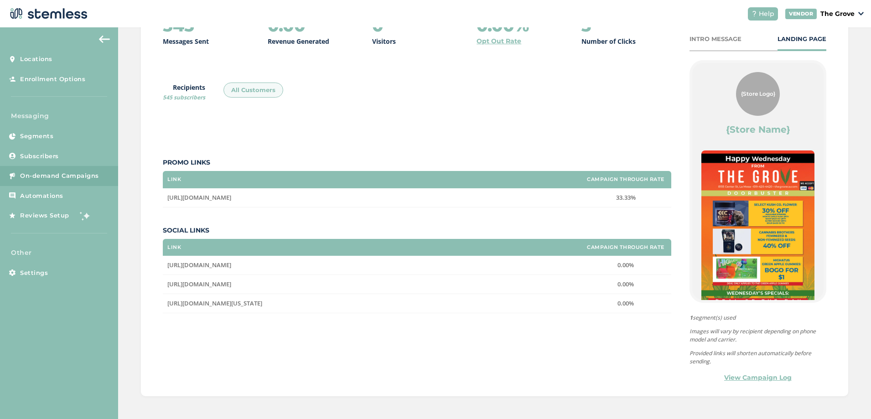
click at [205, 218] on span "[URL][DOMAIN_NAME]" at bounding box center [199, 265] width 64 height 8
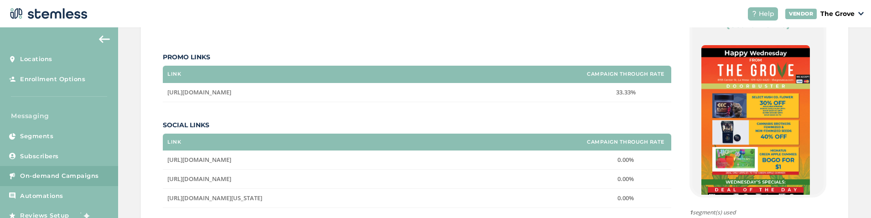
scroll to position [253, 0]
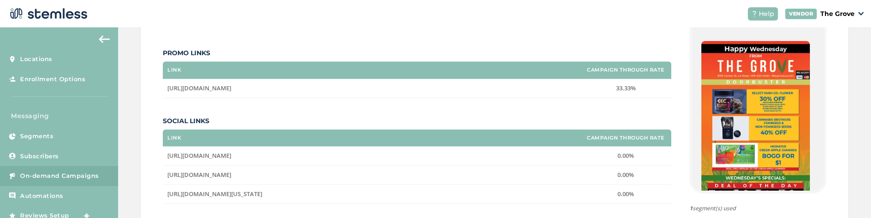
click at [151, 179] on div "The Grove 545 Messages Sent 0.00 Revenue Generated 0 Visitors 0.00% Opt Out Rat…" at bounding box center [494, 70] width 707 height 433
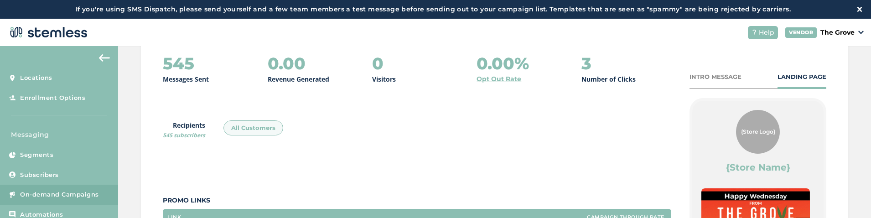
scroll to position [126, 0]
